Goal: Task Accomplishment & Management: Manage account settings

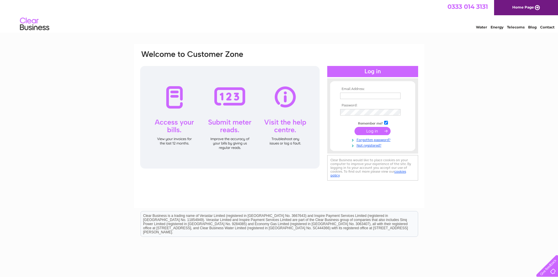
type input "[EMAIL_ADDRESS][DOMAIN_NAME]"
click at [369, 130] on input "submit" at bounding box center [372, 131] width 36 height 8
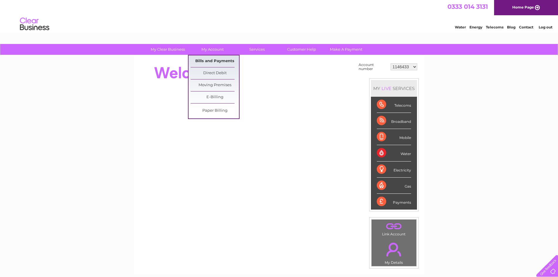
click at [215, 63] on link "Bills and Payments" at bounding box center [214, 61] width 48 height 12
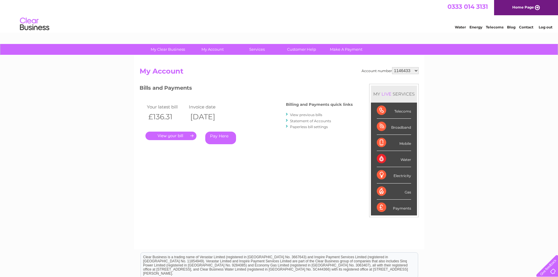
click at [176, 137] on link "." at bounding box center [170, 136] width 51 height 8
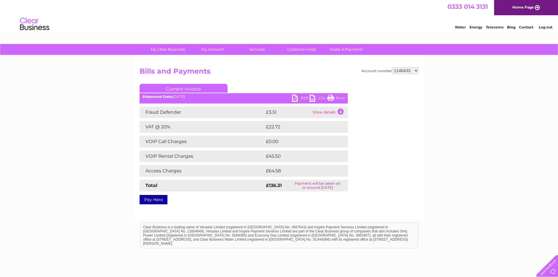
click at [296, 97] on link "PDF" at bounding box center [301, 99] width 18 height 8
